Goal: Use online tool/utility: Utilize a website feature to perform a specific function

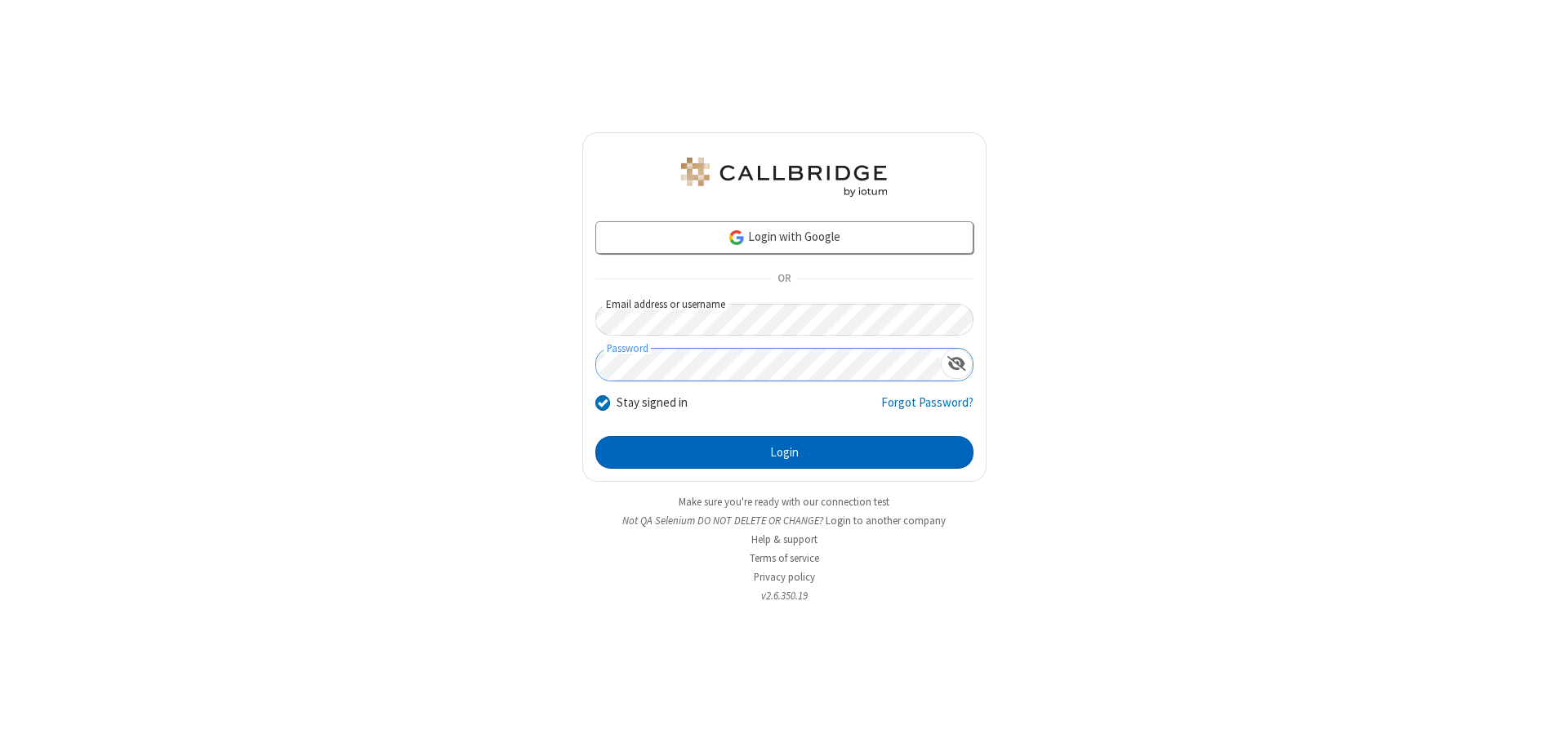
click at [784, 453] on button "Login" at bounding box center [784, 453] width 378 height 33
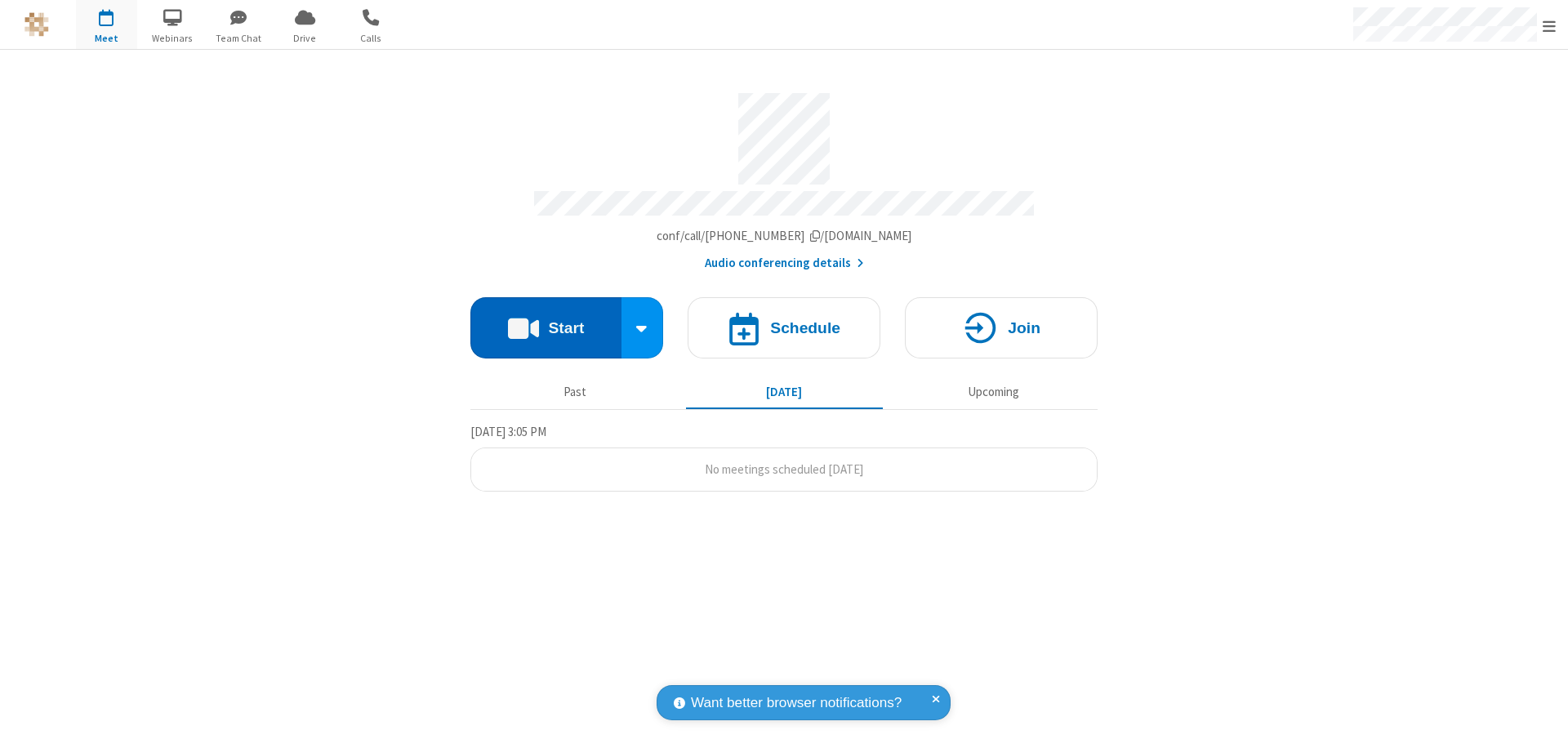
click at [546, 321] on button "Start" at bounding box center [546, 328] width 151 height 62
